Goal: Find contact information: Find contact information

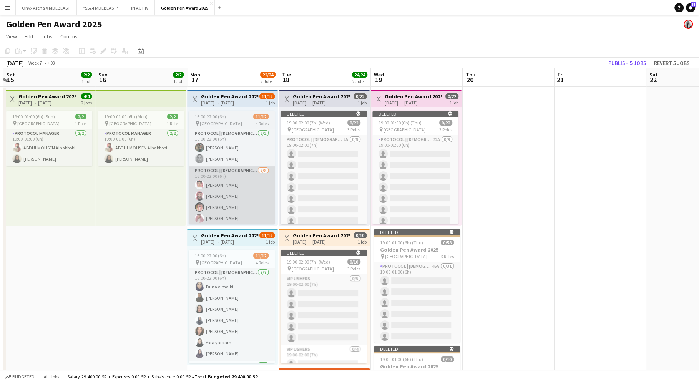
scroll to position [0, 275]
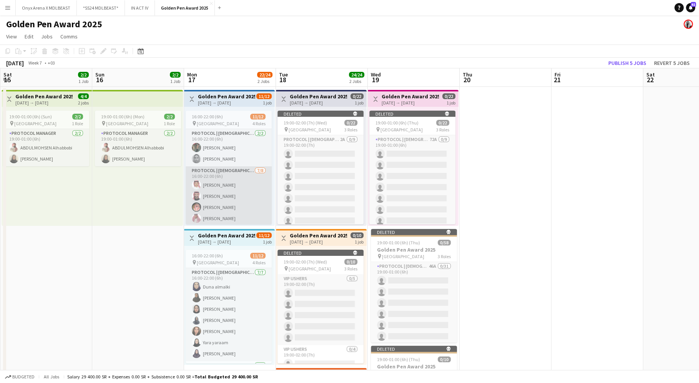
click at [232, 190] on app-card-role "Protocol | [DEMOGRAPHIC_DATA] [DATE] 16:00-22:00 (6h) Ali Alkhoudhair [PERSON_N…" at bounding box center [229, 218] width 86 height 104
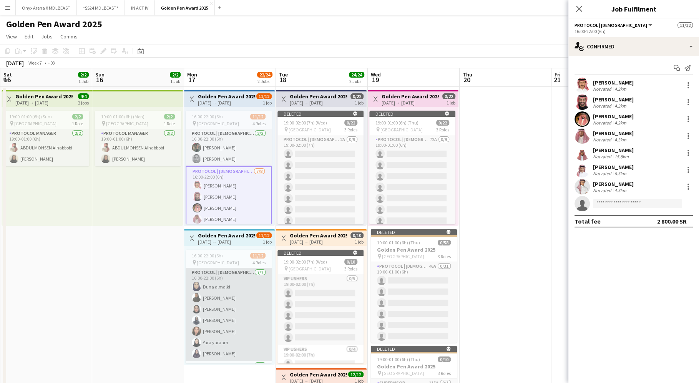
click at [234, 312] on app-card-role "Protocol | [DEMOGRAPHIC_DATA] [DATE] 16:00-22:00 (6h) [PERSON_NAME] [PERSON_NAM…" at bounding box center [229, 314] width 86 height 93
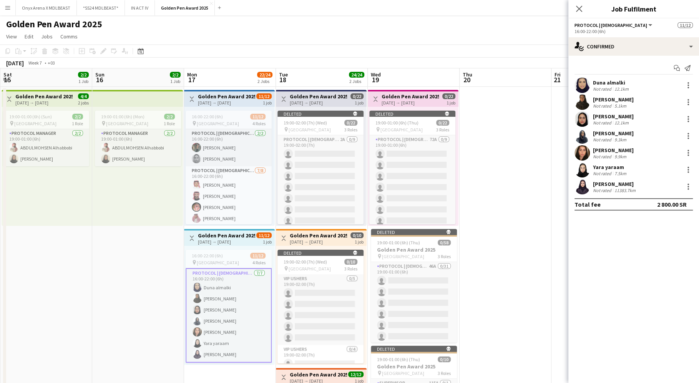
click at [582, 83] on app-user-avatar at bounding box center [582, 85] width 15 height 15
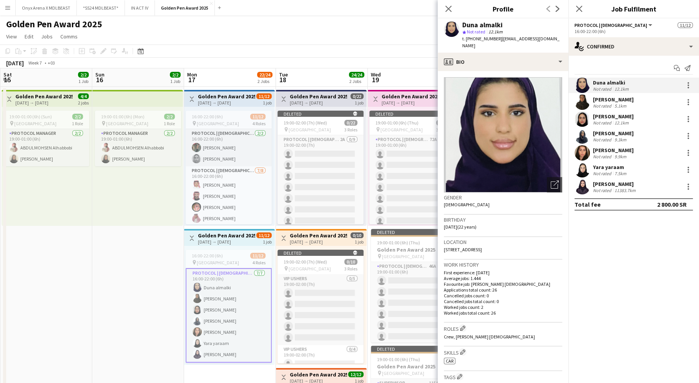
click at [585, 186] on app-user-avatar at bounding box center [582, 186] width 15 height 15
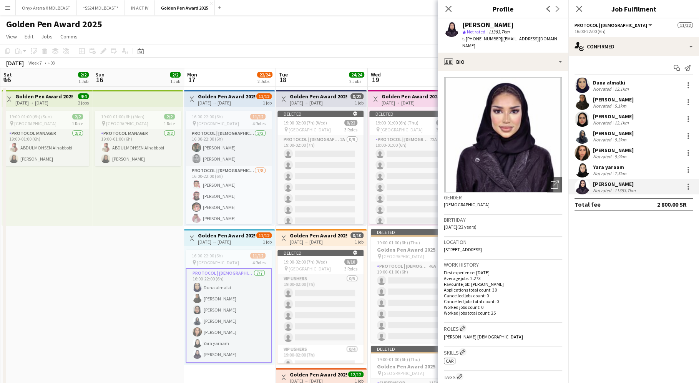
click at [478, 24] on div "[PERSON_NAME]" at bounding box center [487, 25] width 51 height 7
click at [477, 39] on span "t. [PHONE_NUMBER]" at bounding box center [482, 39] width 40 height 6
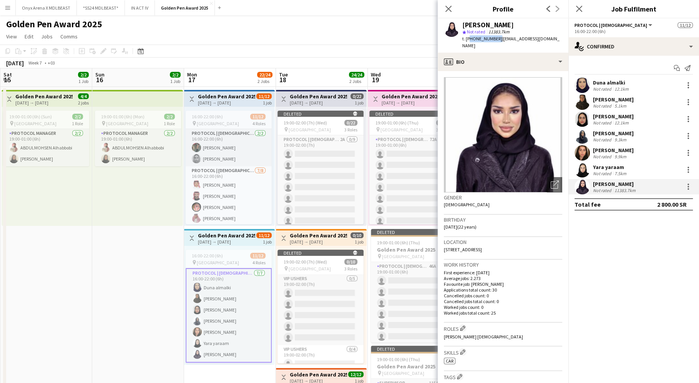
copy span "966501867975"
click at [586, 168] on app-user-avatar at bounding box center [582, 169] width 15 height 15
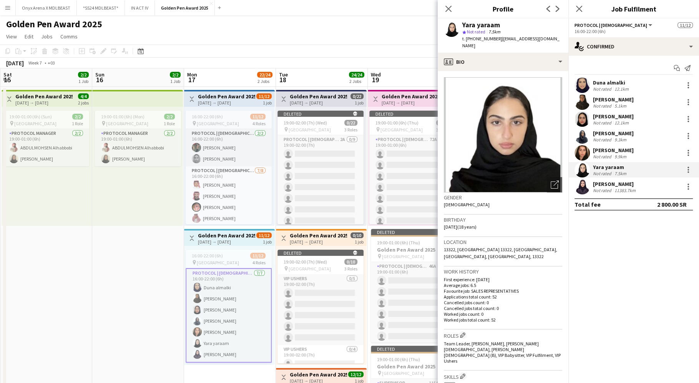
click at [478, 41] on span "t. [PHONE_NUMBER]" at bounding box center [482, 39] width 40 height 6
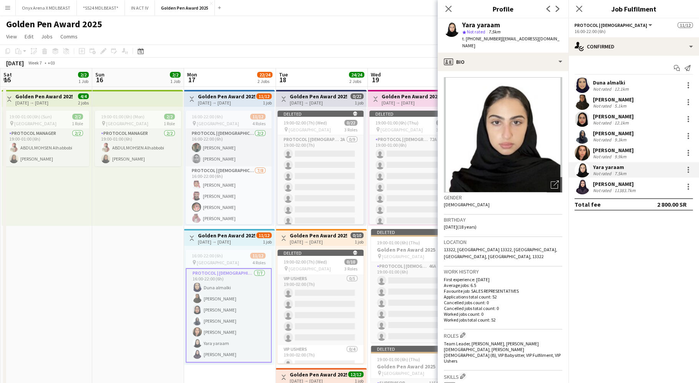
click at [580, 148] on app-user-avatar at bounding box center [582, 152] width 15 height 15
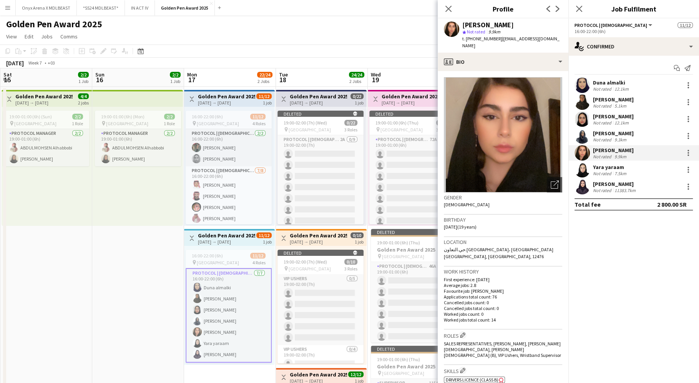
click at [477, 40] on span "t. [PHONE_NUMBER]" at bounding box center [482, 39] width 40 height 6
copy span "966534780998"
click at [581, 137] on app-user-avatar at bounding box center [582, 135] width 15 height 15
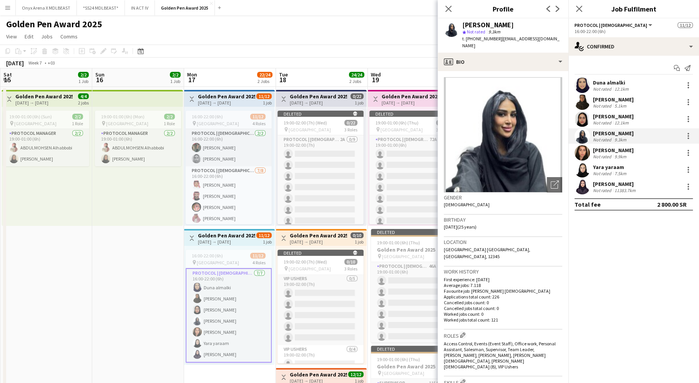
click at [482, 40] on span "t. [PHONE_NUMBER]" at bounding box center [482, 39] width 40 height 6
copy span "966535588007"
click at [582, 118] on app-user-avatar at bounding box center [582, 118] width 15 height 15
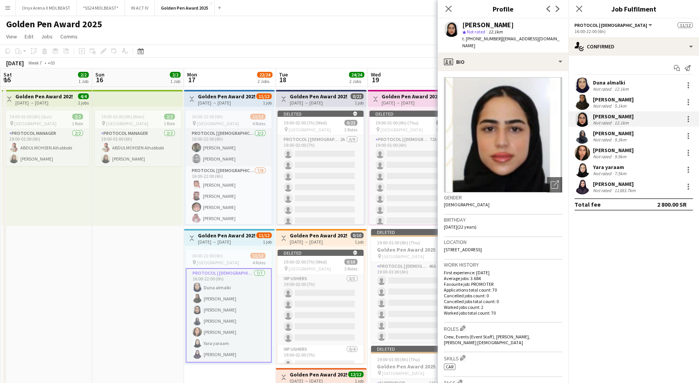
click at [484, 39] on span "t. [PHONE_NUMBER]" at bounding box center [482, 39] width 40 height 6
copy span "966534173626"
click at [592, 102] on div "[PERSON_NAME] Not rated 5.1km" at bounding box center [633, 102] width 131 height 15
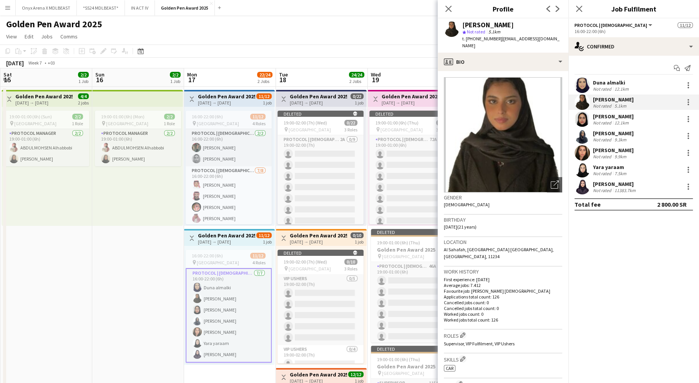
click at [490, 38] on span "t. [PHONE_NUMBER]" at bounding box center [482, 39] width 40 height 6
copy span "966501872167"
click at [588, 86] on app-user-avatar at bounding box center [582, 85] width 15 height 15
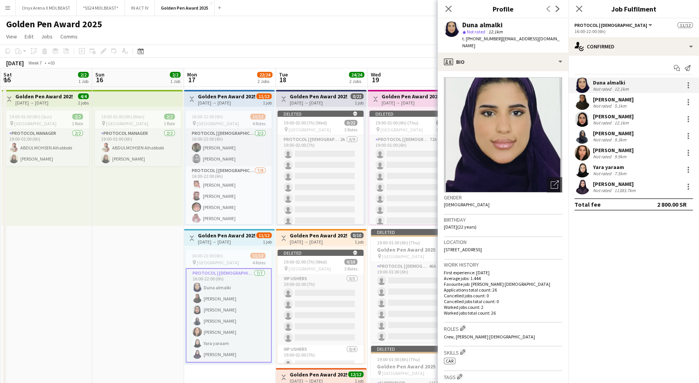
click at [479, 41] on span "t. [PHONE_NUMBER]" at bounding box center [482, 39] width 40 height 6
copy span "966562991675"
click at [583, 154] on app-user-avatar at bounding box center [582, 152] width 15 height 15
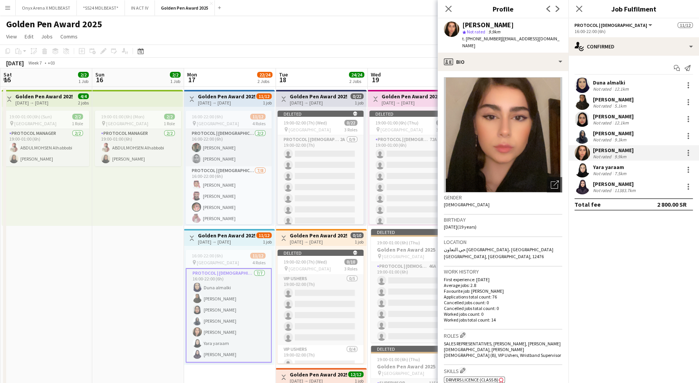
click at [584, 101] on app-user-avatar at bounding box center [582, 102] width 15 height 15
